Goal: Transaction & Acquisition: Purchase product/service

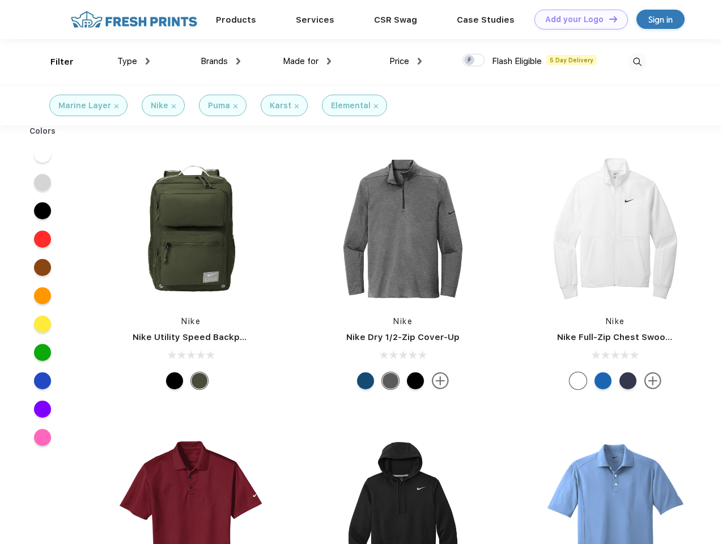
click at [577, 19] on link "Add your Logo Design Tool" at bounding box center [582, 20] width 94 height 20
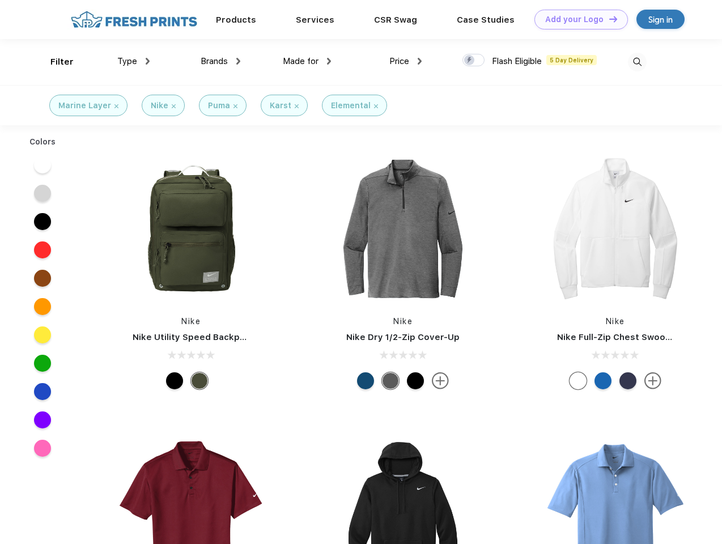
click at [0, 0] on div "Design Tool" at bounding box center [0, 0] width 0 height 0
click at [608, 19] on link "Add your Logo Design Tool" at bounding box center [582, 20] width 94 height 20
click at [54, 62] on div "Filter" at bounding box center [61, 62] width 23 height 13
click at [134, 61] on span "Type" at bounding box center [127, 61] width 20 height 10
click at [221, 61] on span "Brands" at bounding box center [214, 61] width 27 height 10
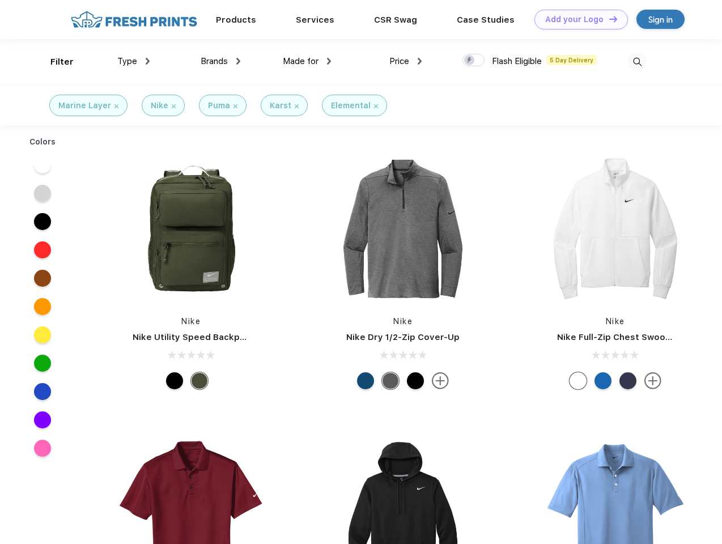
click at [307, 61] on span "Made for" at bounding box center [301, 61] width 36 height 10
click at [406, 61] on span "Price" at bounding box center [399, 61] width 20 height 10
click at [474, 61] on div at bounding box center [474, 60] width 22 height 12
click at [470, 61] on input "checkbox" at bounding box center [466, 56] width 7 height 7
click at [637, 62] on img at bounding box center [637, 62] width 19 height 19
